Goal: Find specific page/section

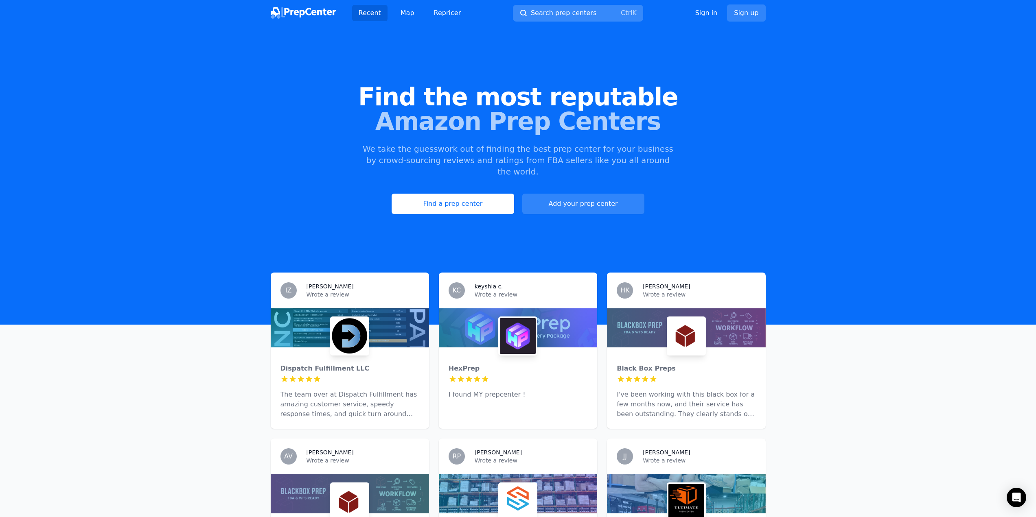
click at [562, 15] on span "Search prep centers" at bounding box center [564, 13] width 66 height 10
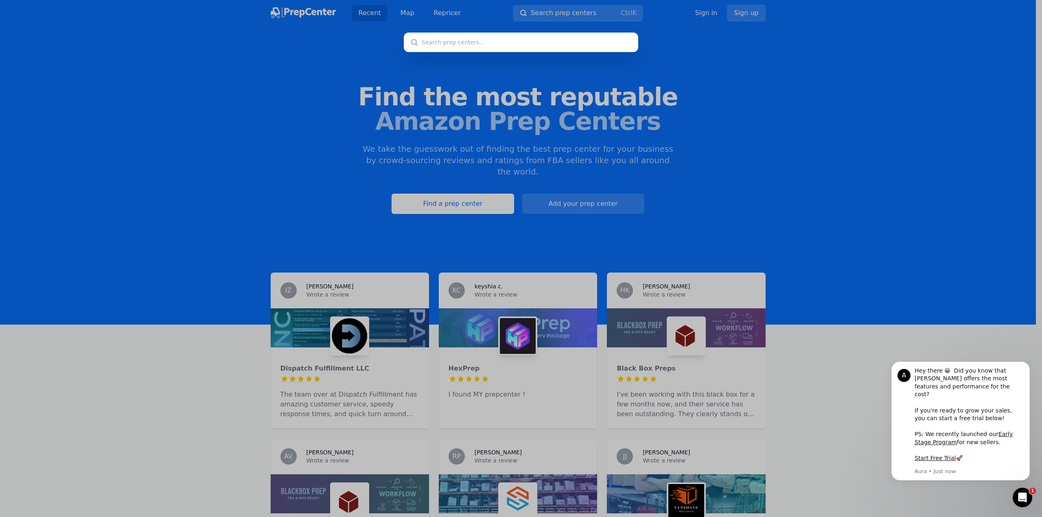
click at [452, 42] on input "text" at bounding box center [521, 43] width 234 height 20
paste input "quincy IL"
type input "quincy IL"
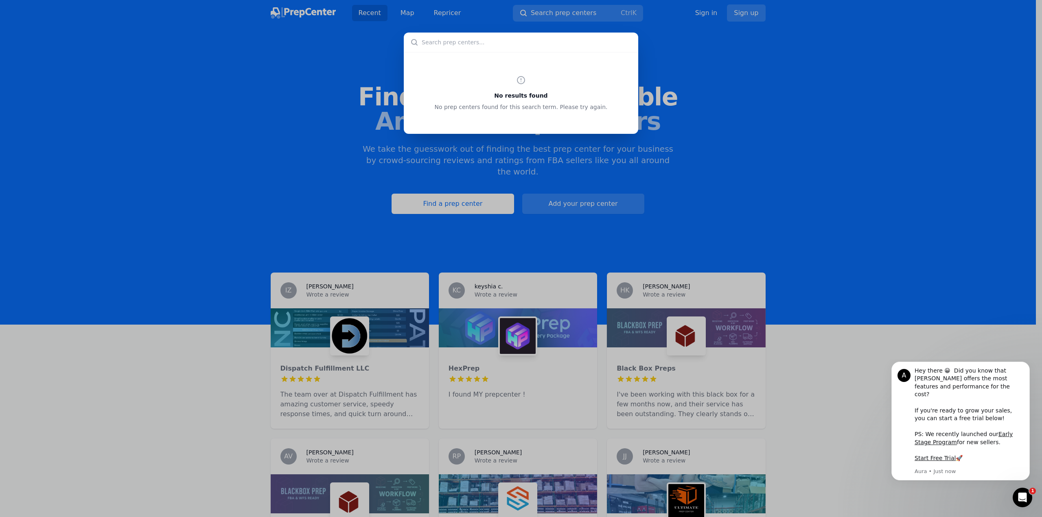
click at [560, 15] on div "No results found No prep centers found for this search term. Please try again." at bounding box center [521, 258] width 1042 height 517
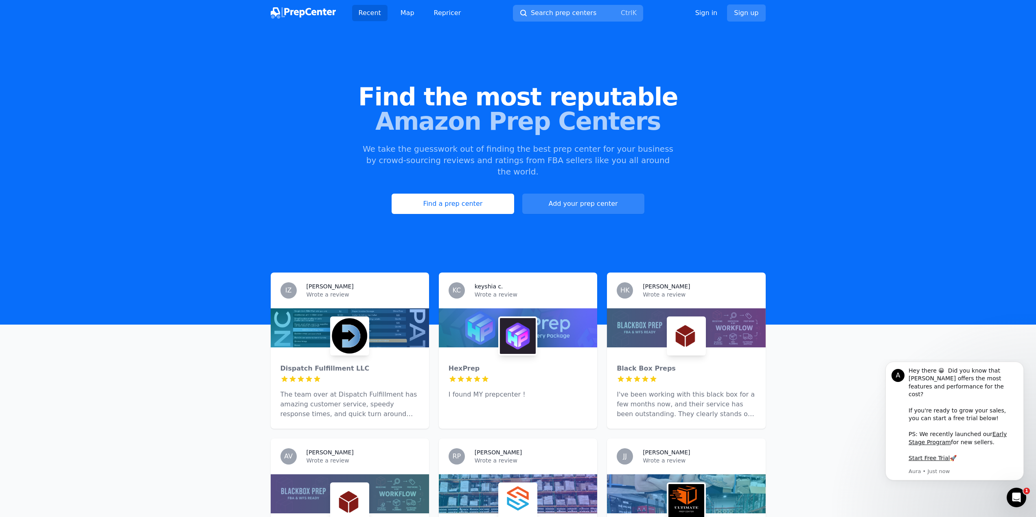
click at [560, 14] on span "Search prep centers" at bounding box center [564, 13] width 66 height 10
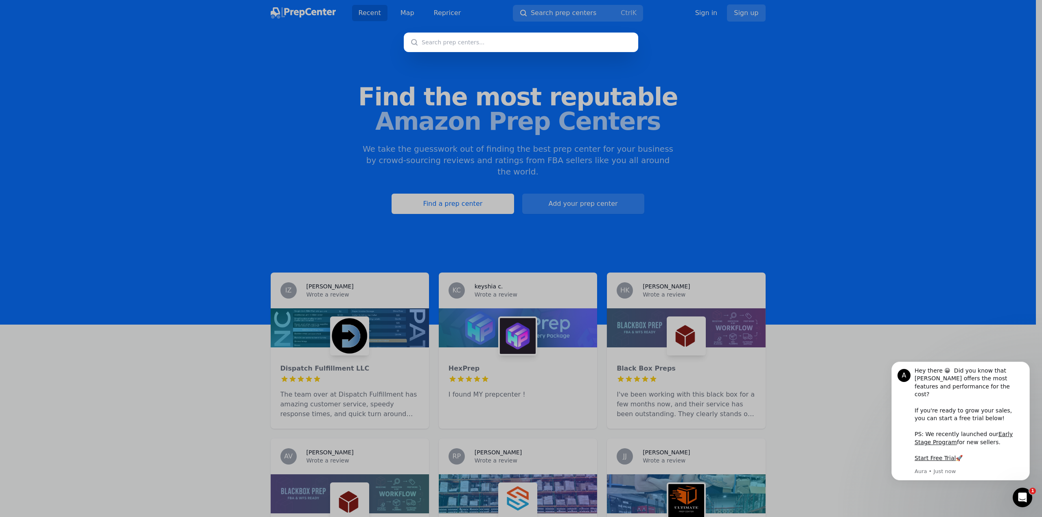
type input "quincy IL"
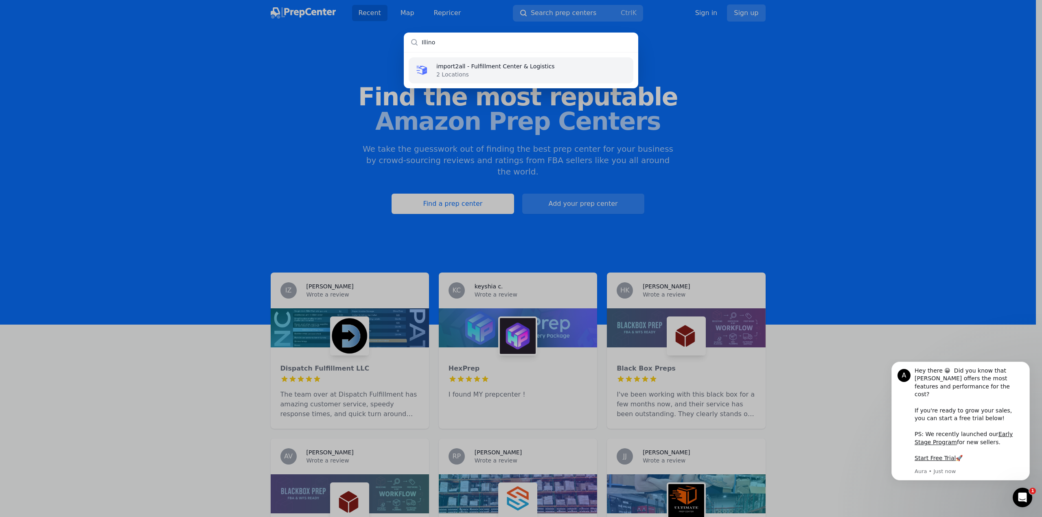
type input "Illinos"
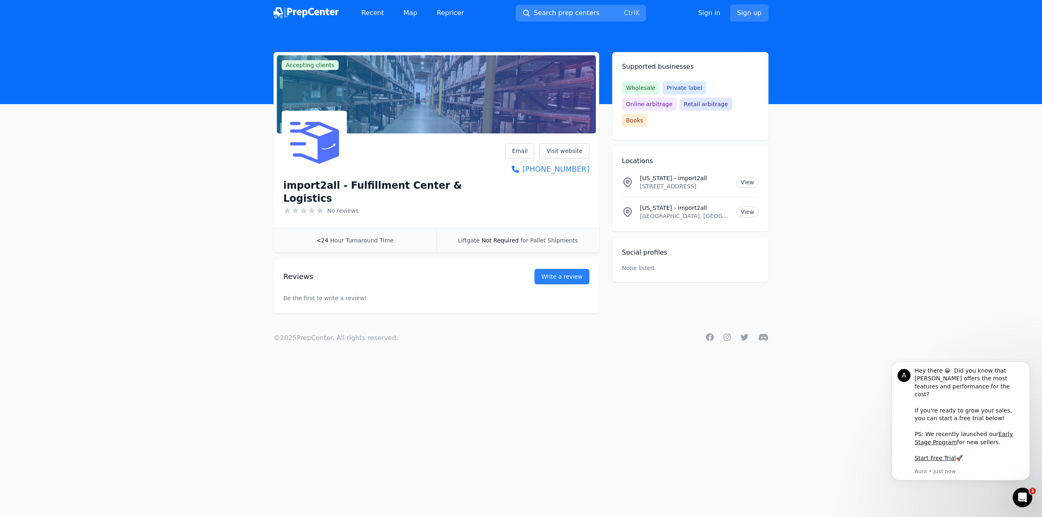
click at [578, 18] on button "Search prep centers Ctrl K" at bounding box center [581, 13] width 130 height 17
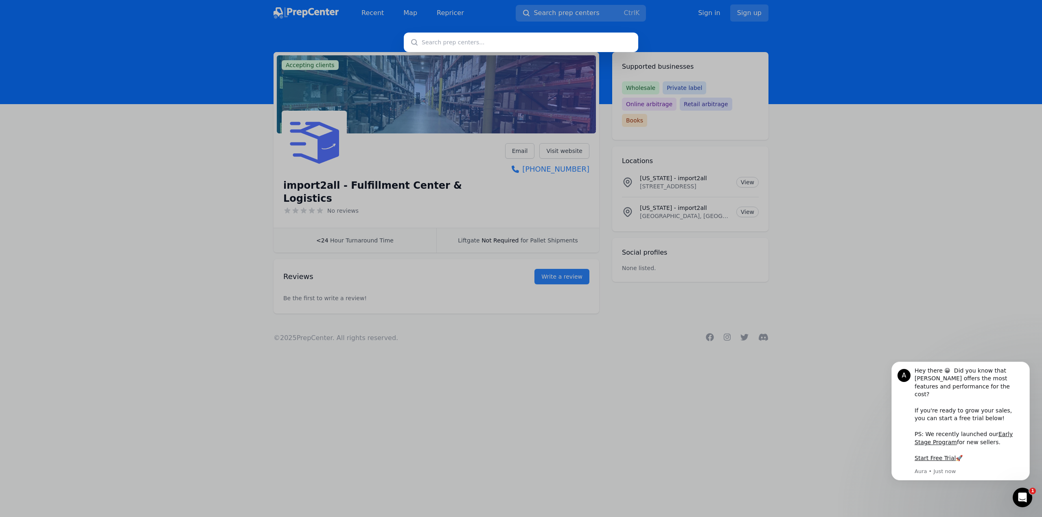
type input "[STREET_ADDRESS]"
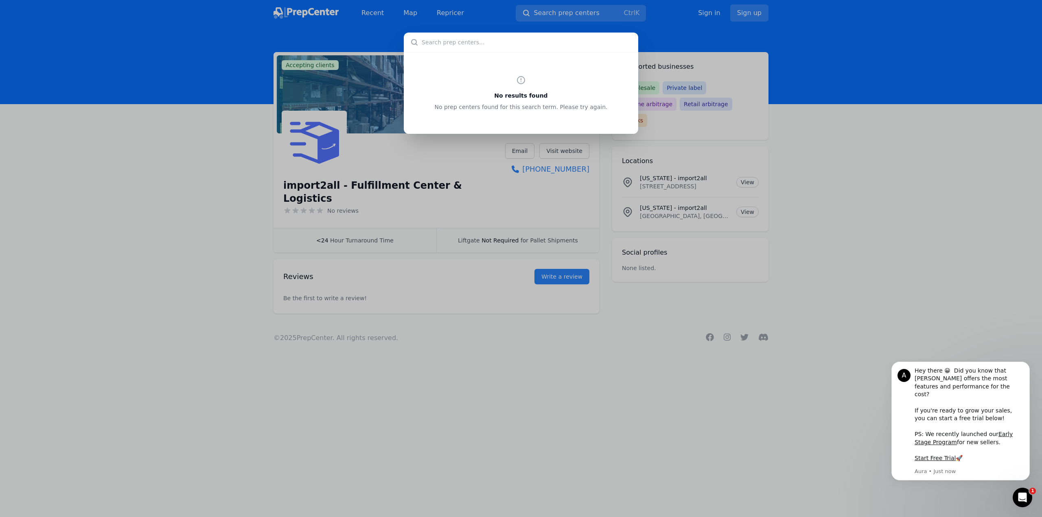
click at [363, 31] on div "No results found No prep centers found for this search term. Please try again." at bounding box center [521, 258] width 1042 height 517
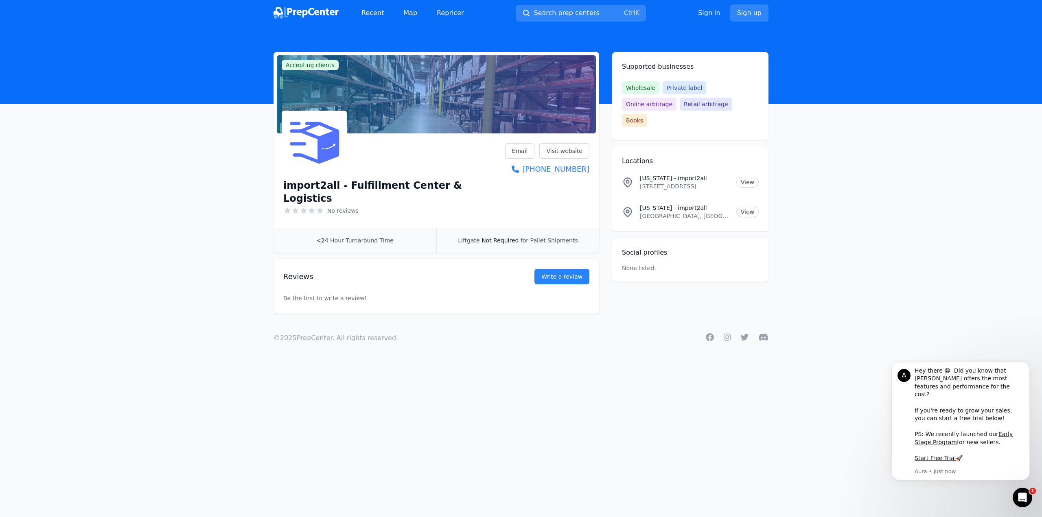
click at [291, 14] on img at bounding box center [306, 12] width 65 height 11
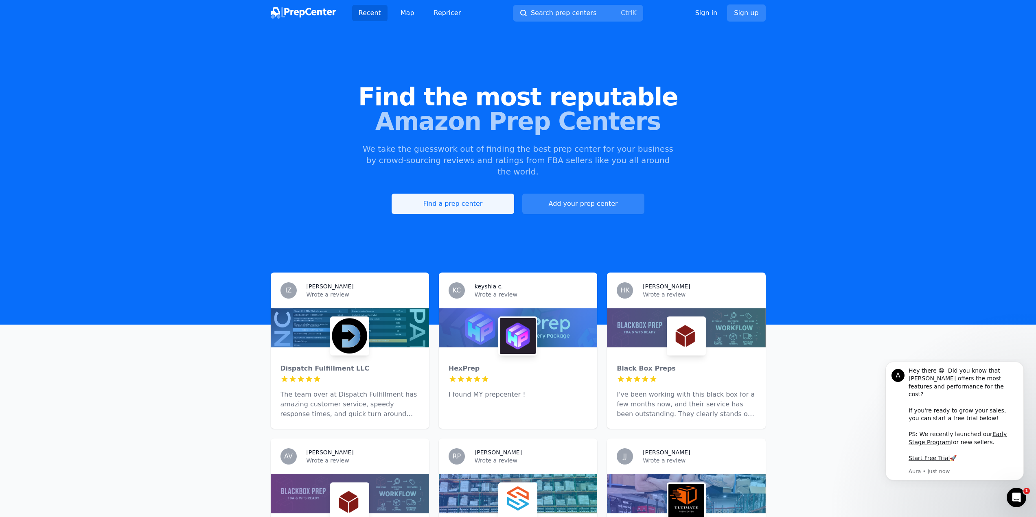
click at [491, 194] on link "Find a prep center" at bounding box center [453, 204] width 122 height 20
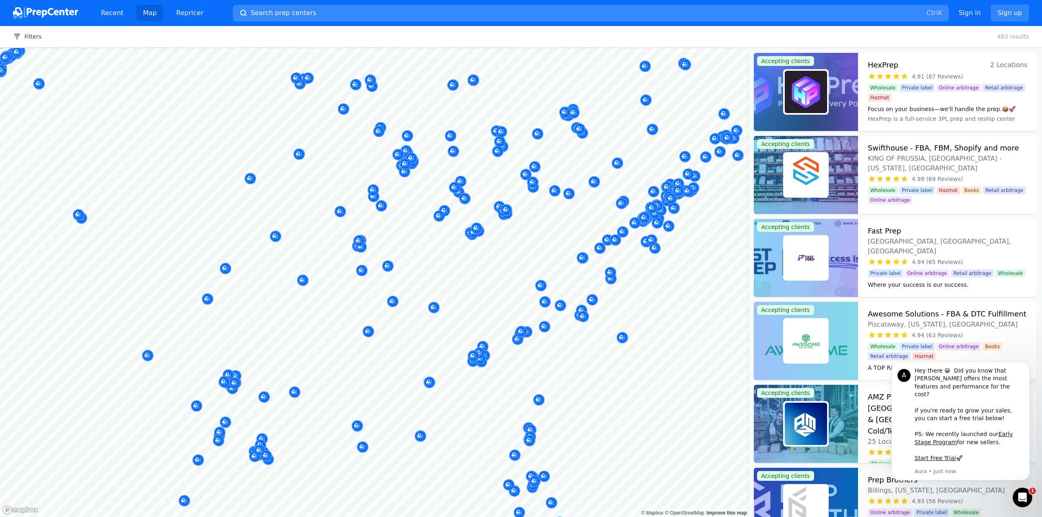
click at [321, 6] on button "Search prep centers Ctrl K" at bounding box center [591, 13] width 716 height 17
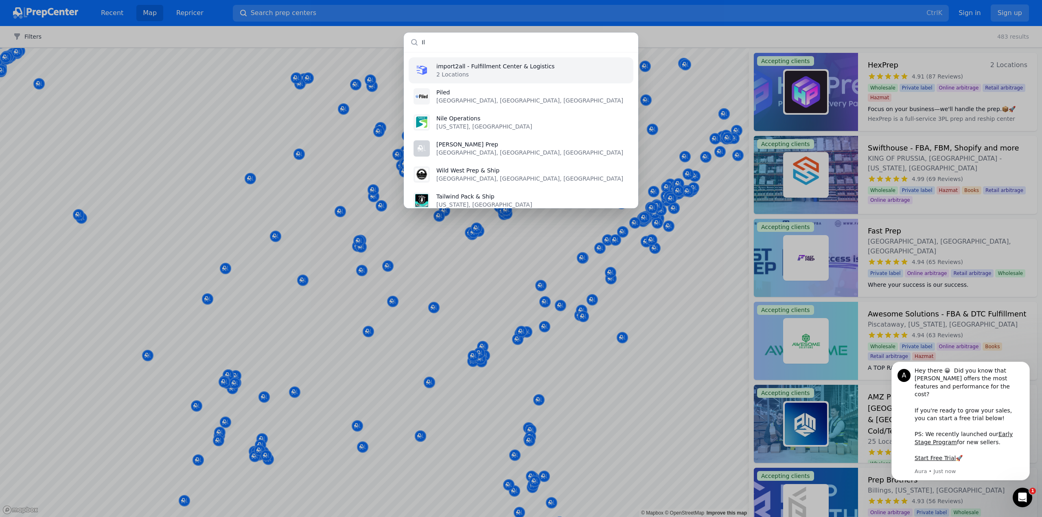
type input "I"
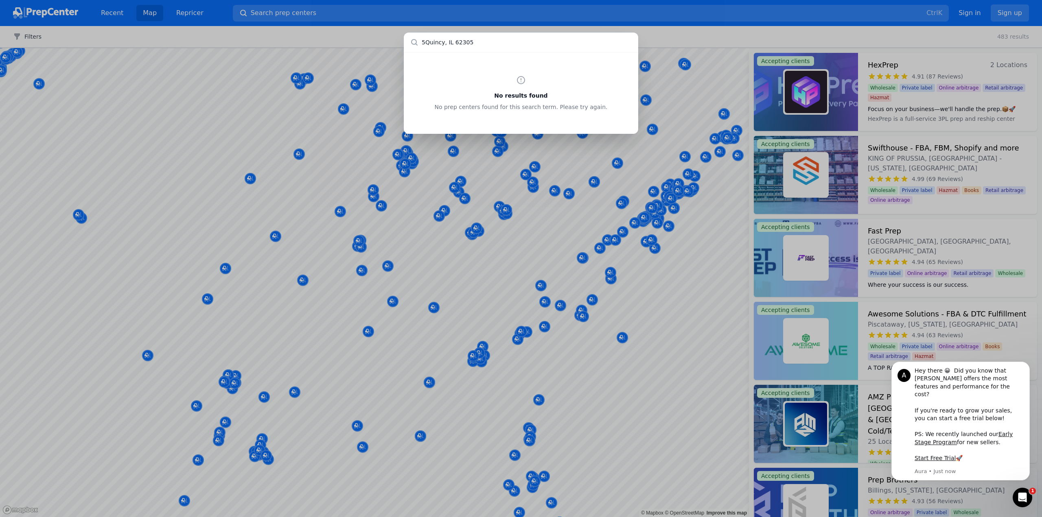
type input "[GEOGRAPHIC_DATA], [GEOGRAPHIC_DATA] 62305"
